Goal: Information Seeking & Learning: Compare options

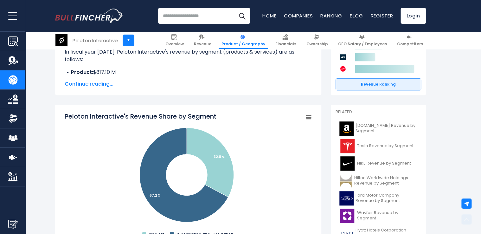
scroll to position [127, 0]
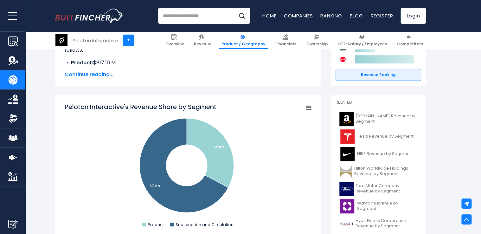
click at [99, 76] on span "Continue reading..." at bounding box center [188, 75] width 247 height 8
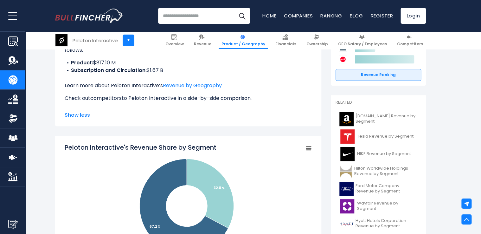
click at [109, 94] on link "competitors" at bounding box center [105, 97] width 31 height 7
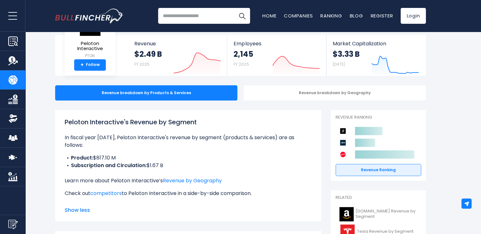
scroll to position [0, 0]
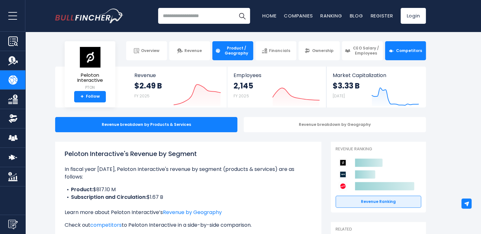
click at [399, 51] on span "Competitors" at bounding box center [409, 50] width 26 height 5
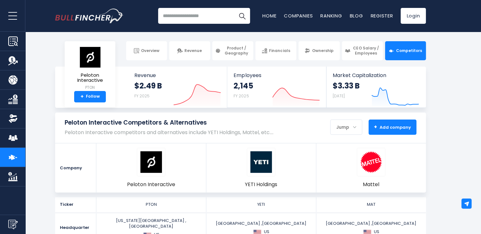
click at [376, 125] on strong "+" at bounding box center [375, 126] width 3 height 7
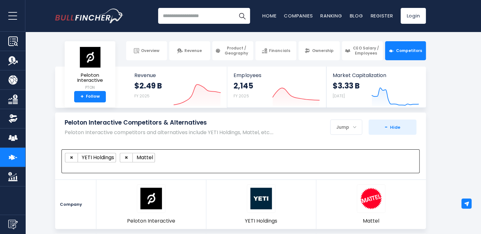
click at [336, 161] on ul "× YETI Holdings × Mattel" at bounding box center [237, 158] width 345 height 10
type textarea "**********"
click at [71, 157] on span "×" at bounding box center [71, 157] width 3 height 8
select select "***"
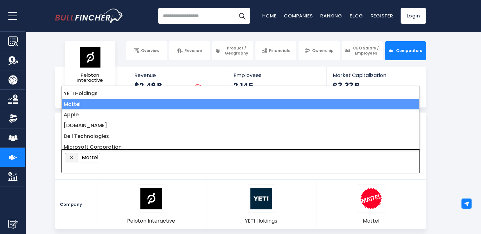
click at [71, 157] on span "×" at bounding box center [71, 157] width 3 height 8
select select
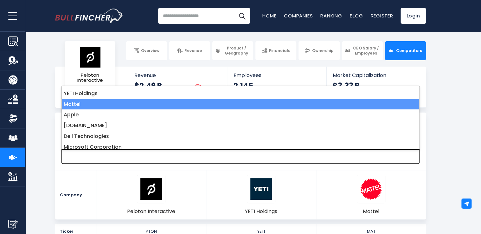
click at [104, 157] on span at bounding box center [237, 156] width 345 height 7
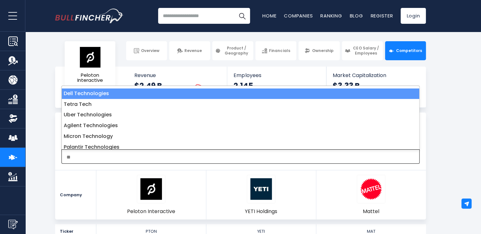
type textarea "*"
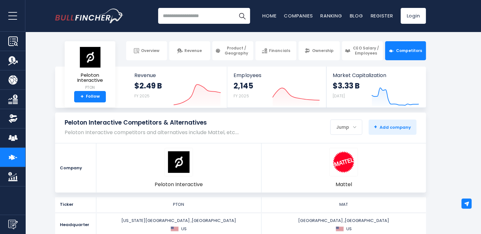
click at [44, 59] on section "Peloton Interactive + Overview Revenue Product / Geography Financials Ownership…" at bounding box center [240, 50] width 481 height 19
